Goal: Task Accomplishment & Management: Use online tool/utility

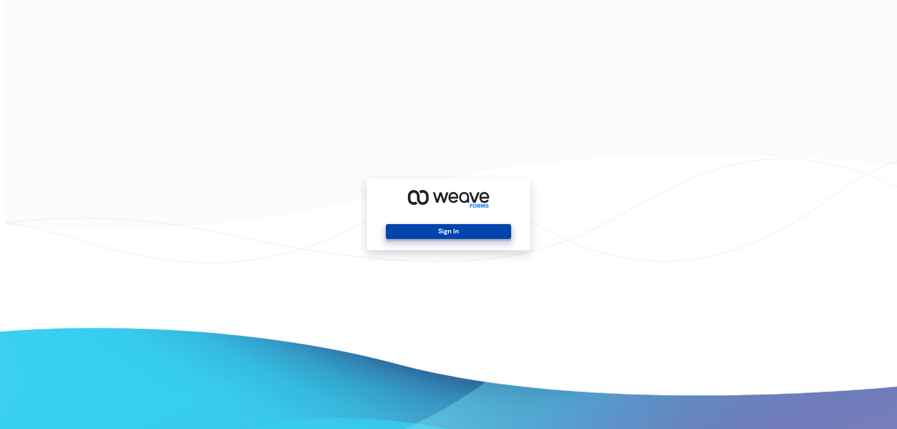
click at [454, 233] on button "Sign In" at bounding box center [448, 231] width 125 height 15
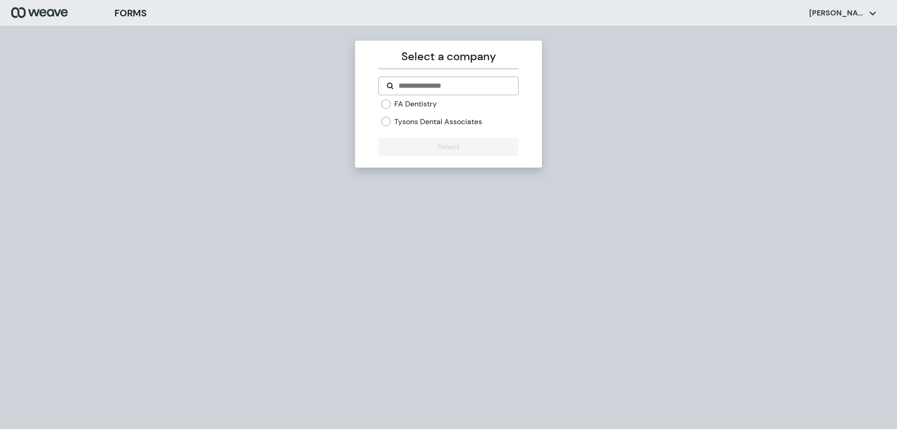
click at [400, 106] on label "FA Dentistry" at bounding box center [415, 104] width 43 height 10
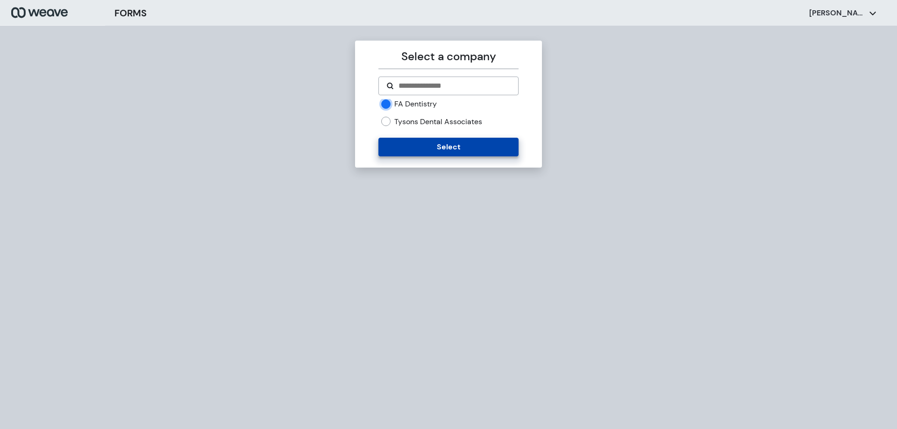
click at [424, 144] on button "Select" at bounding box center [448, 147] width 140 height 19
